Goal: Information Seeking & Learning: Learn about a topic

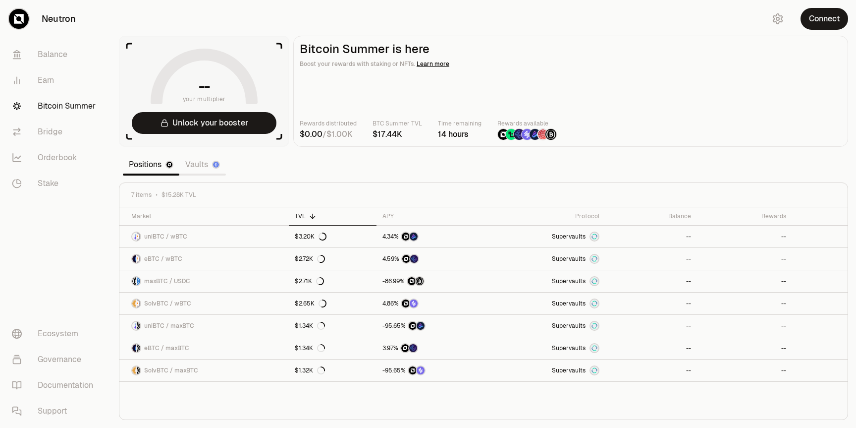
click at [203, 169] on link "Vaults" at bounding box center [202, 165] width 47 height 20
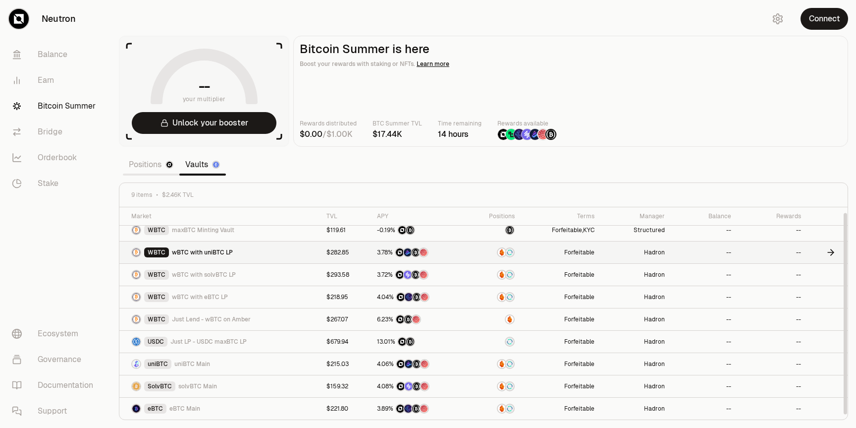
scroll to position [5, 0]
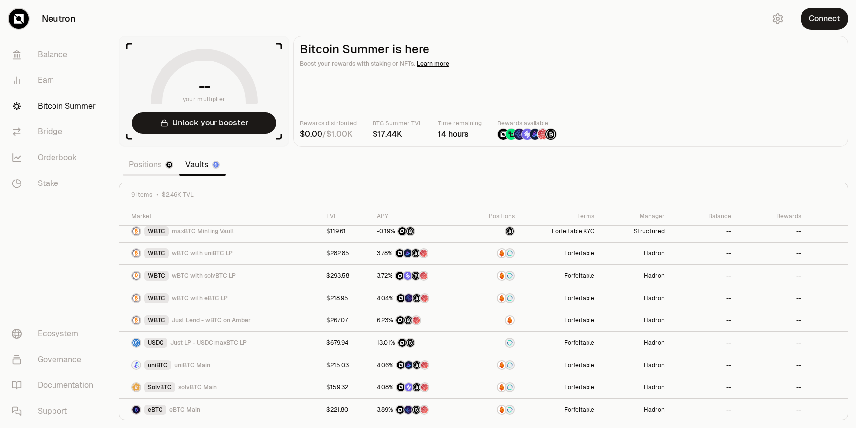
click at [148, 163] on link "Positions" at bounding box center [151, 165] width 56 height 20
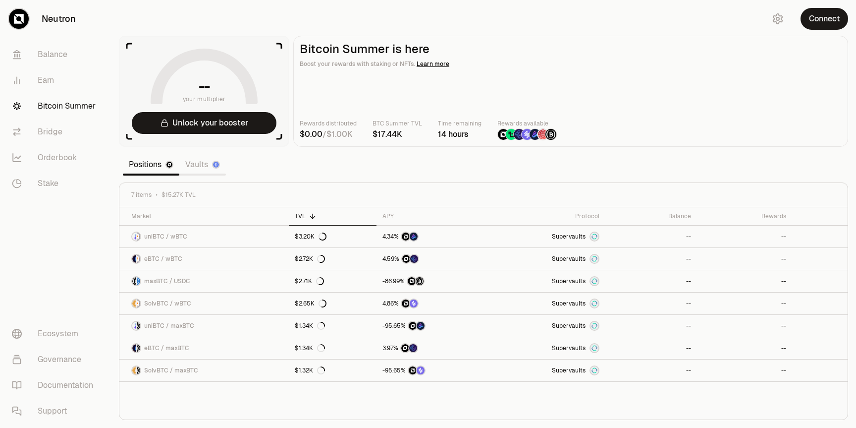
click at [200, 167] on link "Vaults" at bounding box center [202, 165] width 47 height 20
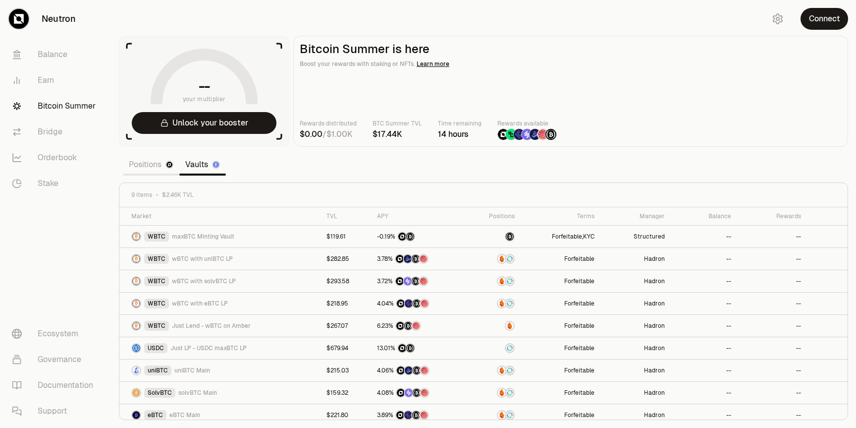
click at [161, 162] on link "Positions" at bounding box center [151, 165] width 56 height 20
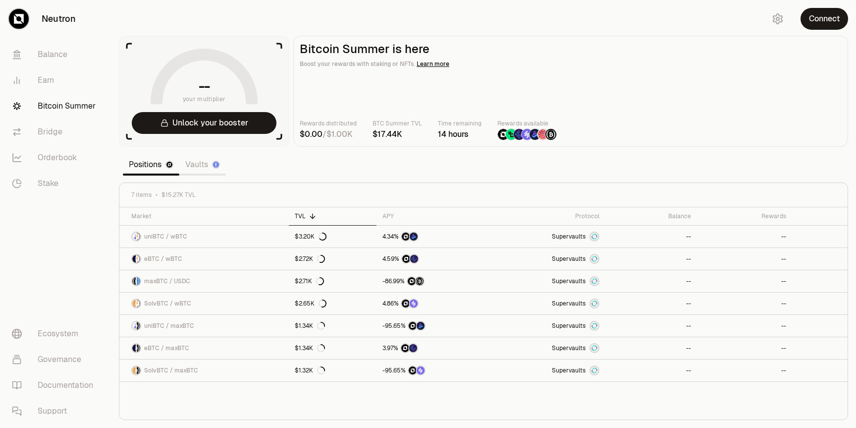
click at [200, 169] on link "Vaults" at bounding box center [202, 165] width 47 height 20
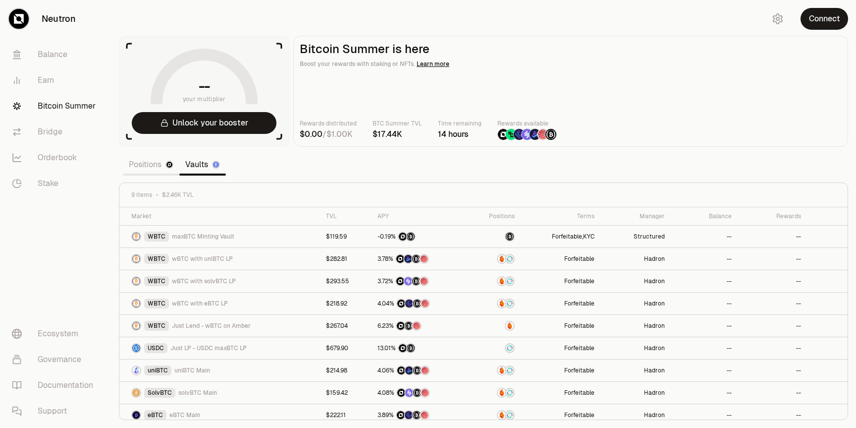
click at [146, 171] on link "Positions" at bounding box center [151, 165] width 56 height 20
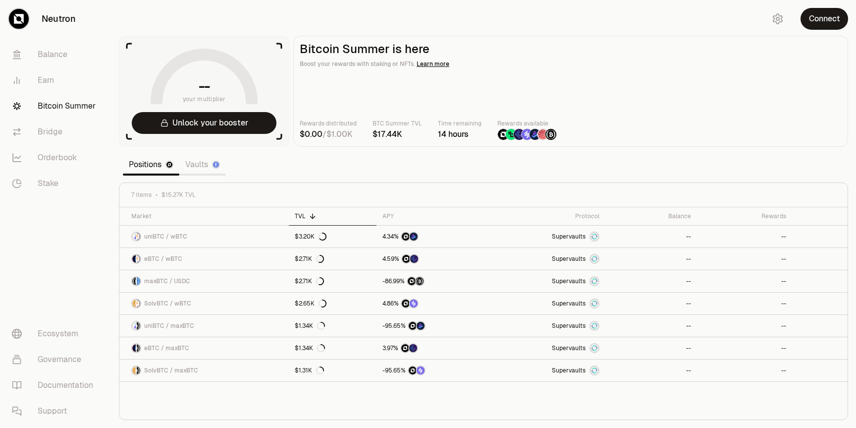
click at [207, 173] on link "Vaults" at bounding box center [202, 165] width 47 height 20
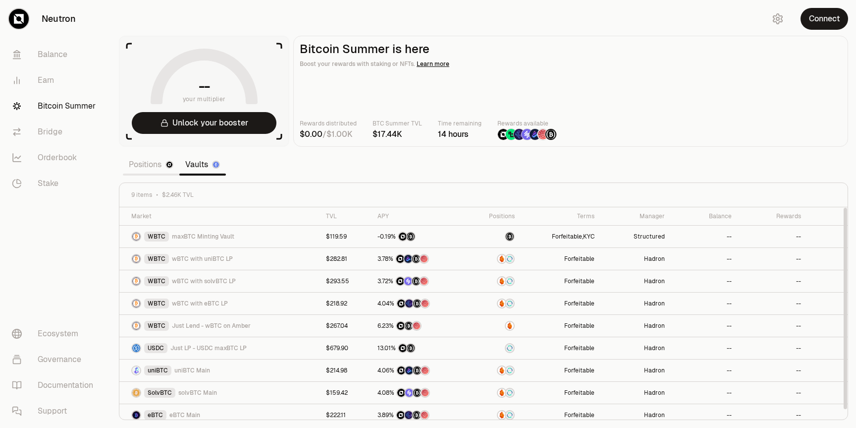
click at [158, 168] on link "Positions" at bounding box center [151, 165] width 56 height 20
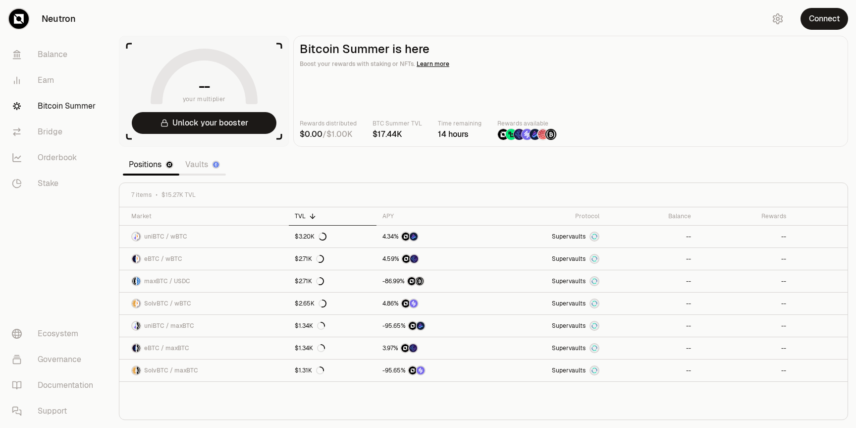
click at [200, 169] on link "Vaults" at bounding box center [202, 165] width 47 height 20
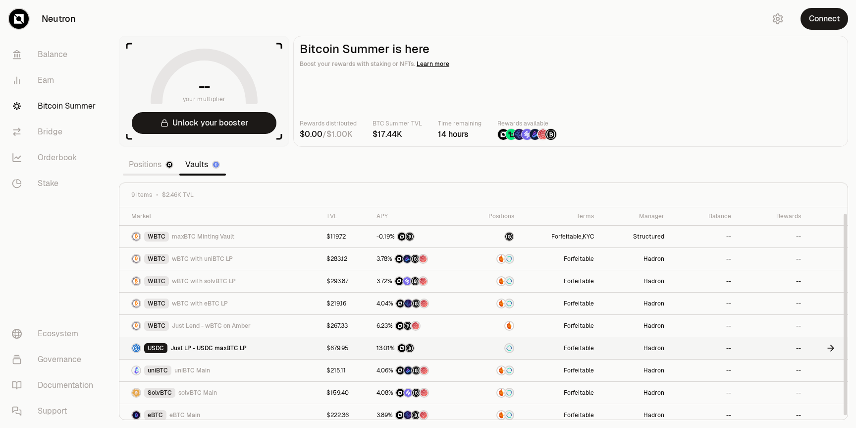
scroll to position [6, 0]
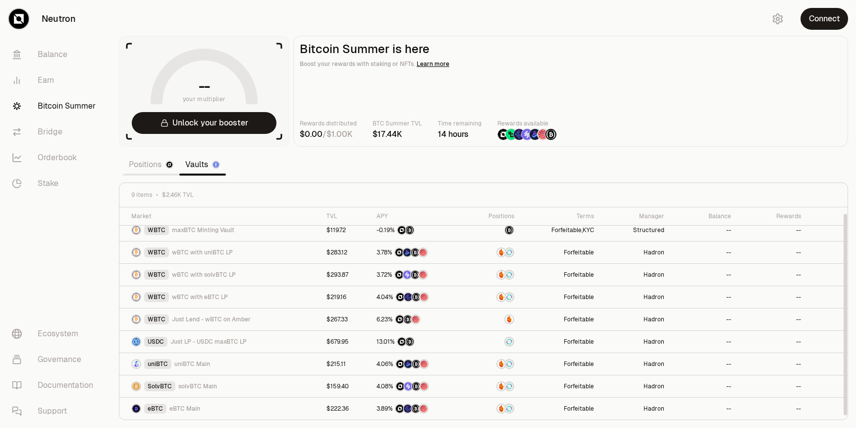
click at [151, 162] on link "Positions" at bounding box center [151, 165] width 56 height 20
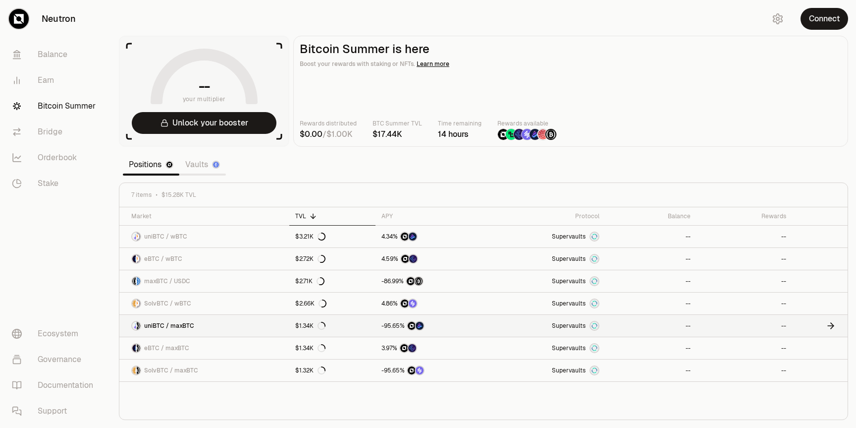
click at [238, 322] on link "uniBTC / maxBTC" at bounding box center [204, 326] width 170 height 22
click at [362, 321] on link "$1.34K" at bounding box center [332, 326] width 86 height 22
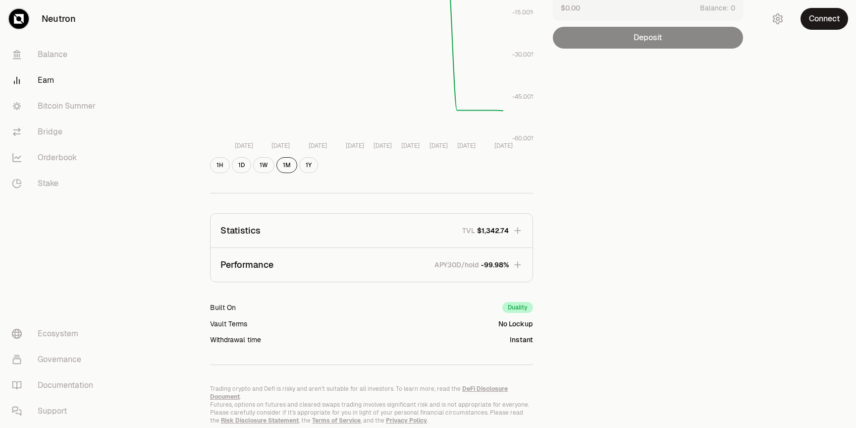
scroll to position [196, 0]
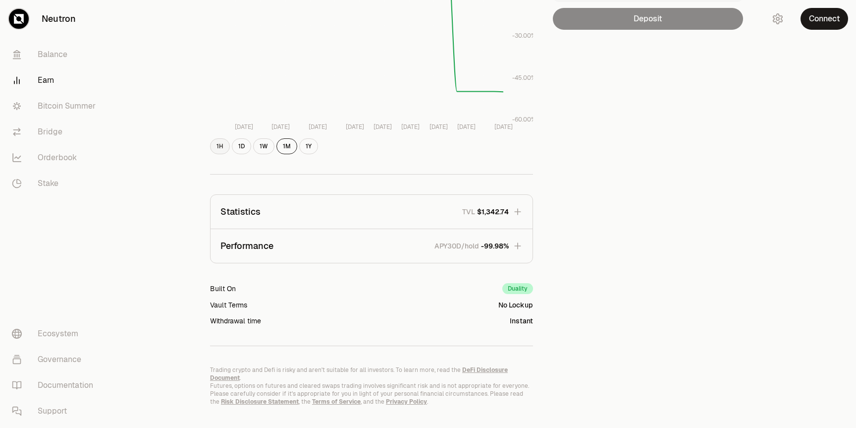
click at [221, 142] on button "1H" at bounding box center [220, 146] width 20 height 16
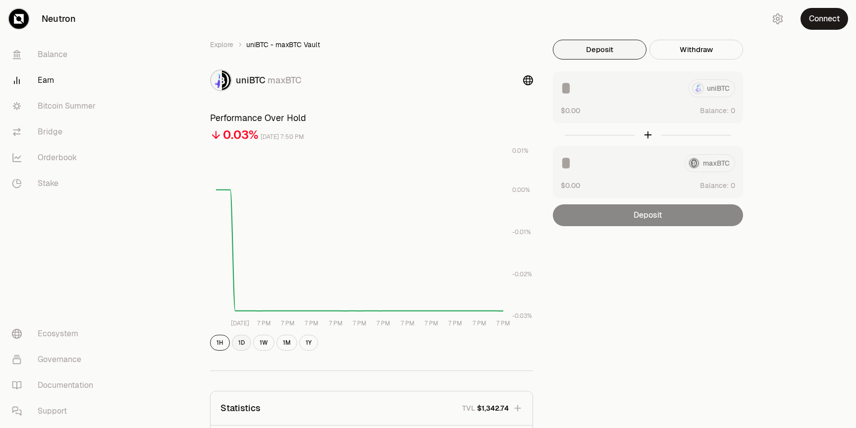
click at [243, 347] on button "1D" at bounding box center [241, 342] width 19 height 16
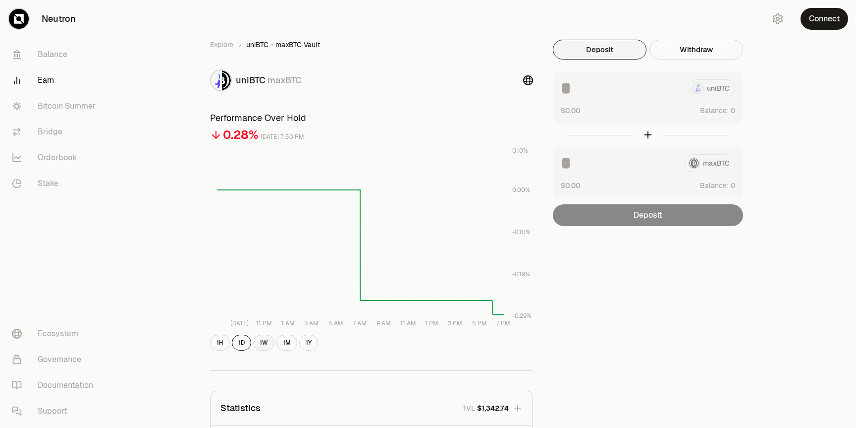
click at [263, 339] on button "1W" at bounding box center [263, 342] width 21 height 16
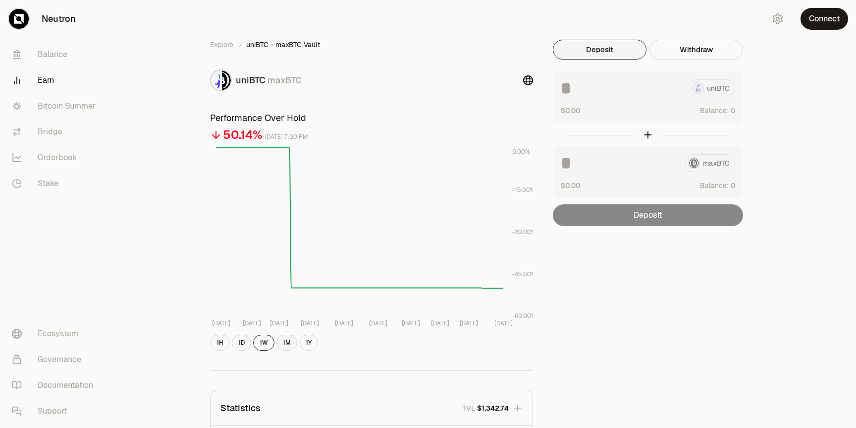
click at [286, 344] on button "1M" at bounding box center [286, 342] width 21 height 16
click at [261, 345] on button "1W" at bounding box center [263, 342] width 21 height 16
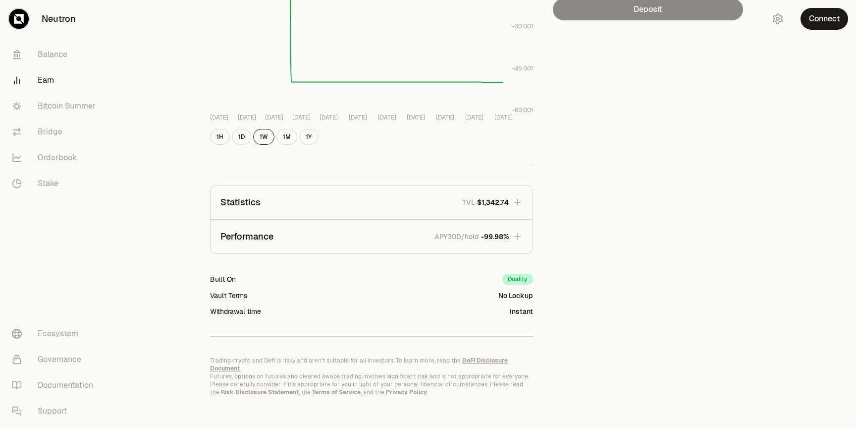
click at [514, 235] on icon "button" at bounding box center [518, 236] width 10 height 10
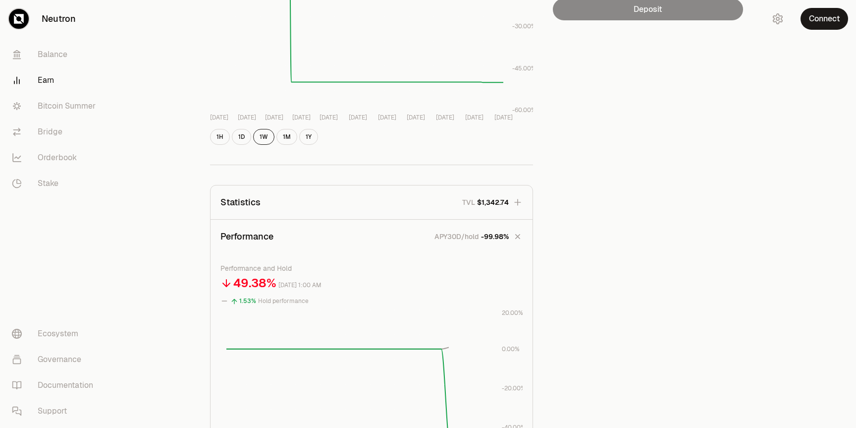
scroll to position [270, 0]
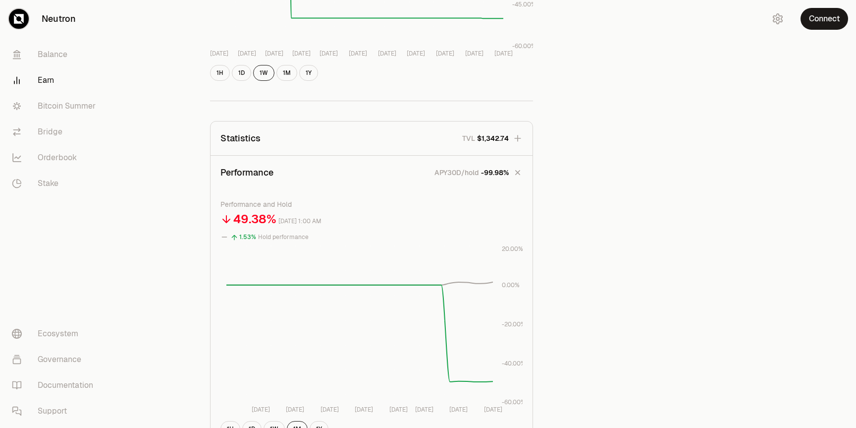
click at [517, 134] on icon "button" at bounding box center [518, 138] width 10 height 10
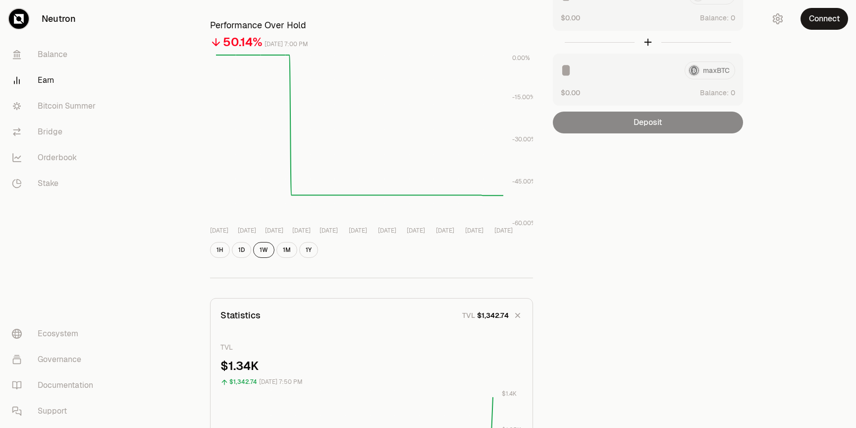
scroll to position [0, 0]
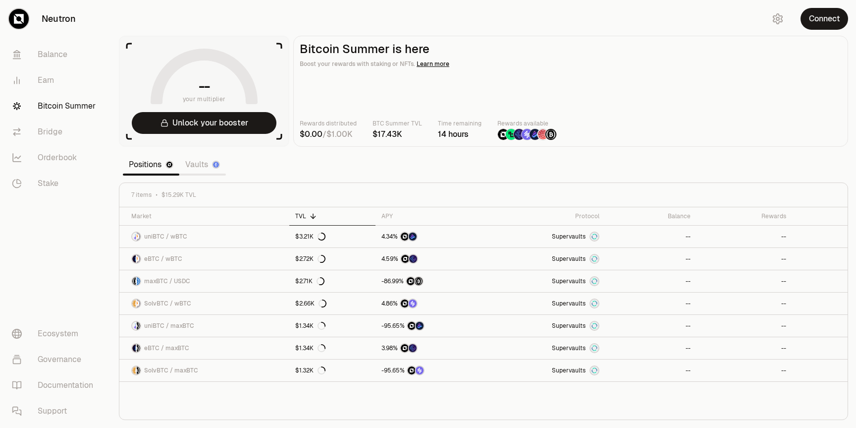
click at [198, 162] on link "Vaults" at bounding box center [202, 165] width 47 height 20
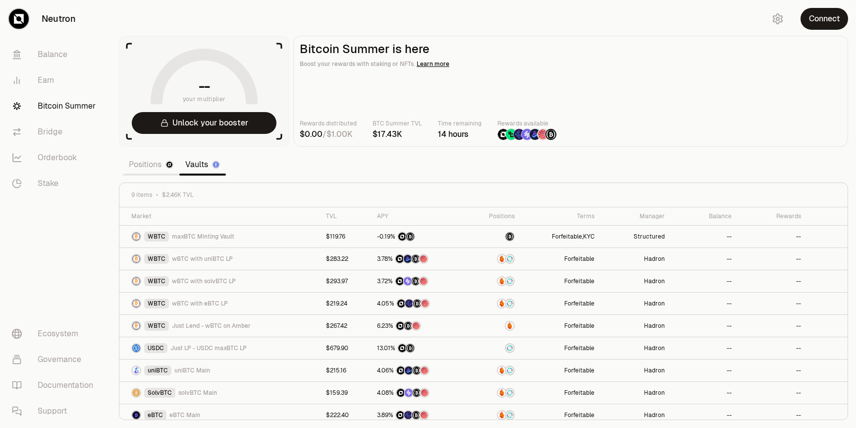
click at [160, 167] on link "Positions" at bounding box center [151, 165] width 56 height 20
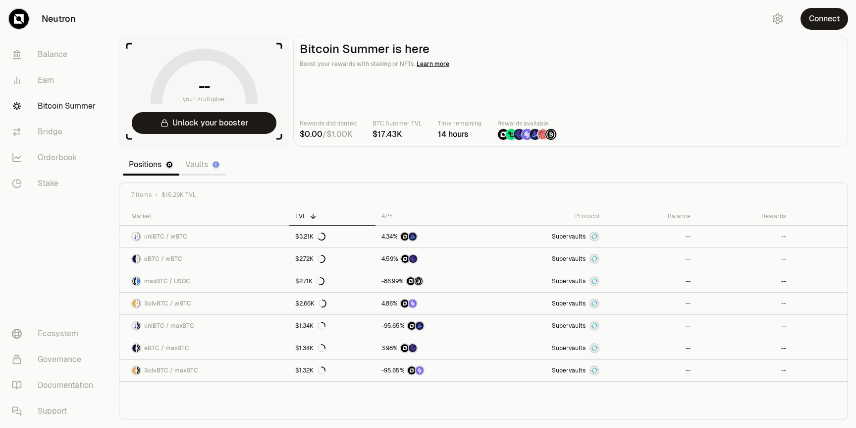
click at [199, 164] on link "Vaults" at bounding box center [202, 165] width 47 height 20
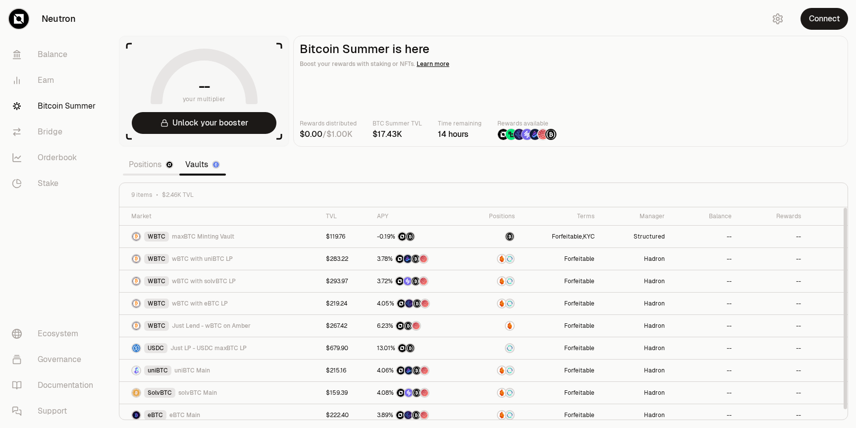
click at [140, 163] on link "Positions" at bounding box center [151, 165] width 56 height 20
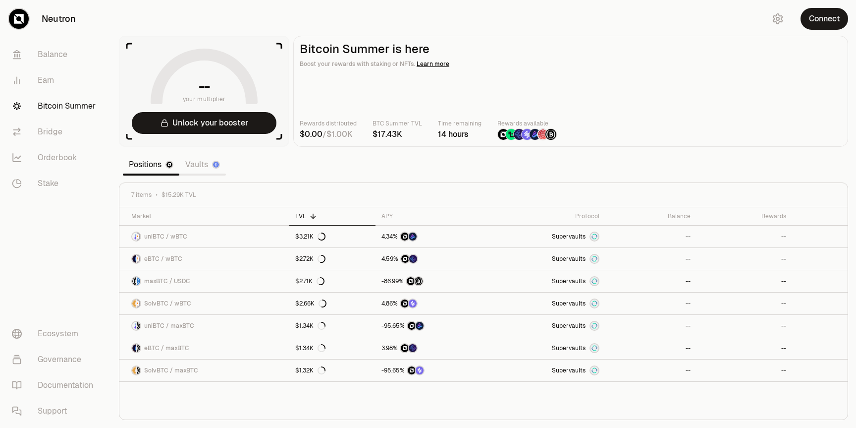
click at [199, 166] on link "Vaults" at bounding box center [202, 165] width 47 height 20
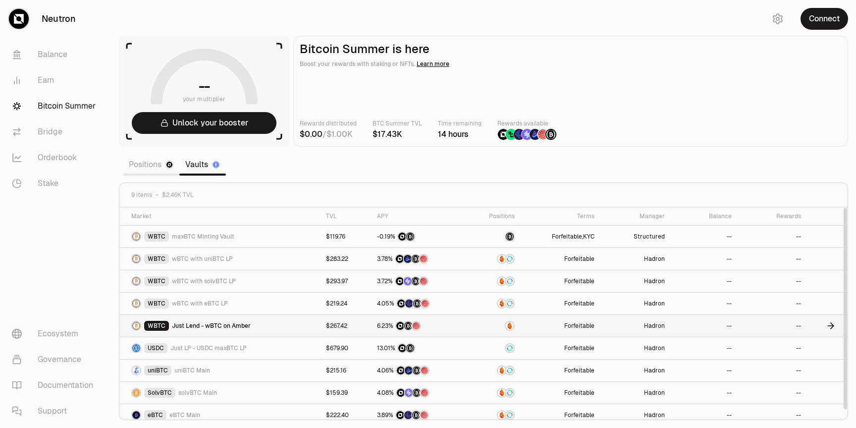
scroll to position [6, 0]
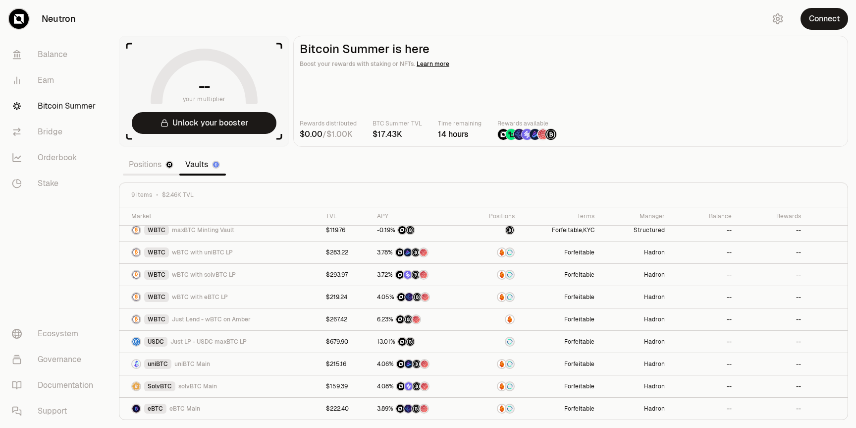
click at [153, 165] on link "Positions" at bounding box center [151, 165] width 56 height 20
